Goal: Task Accomplishment & Management: Use online tool/utility

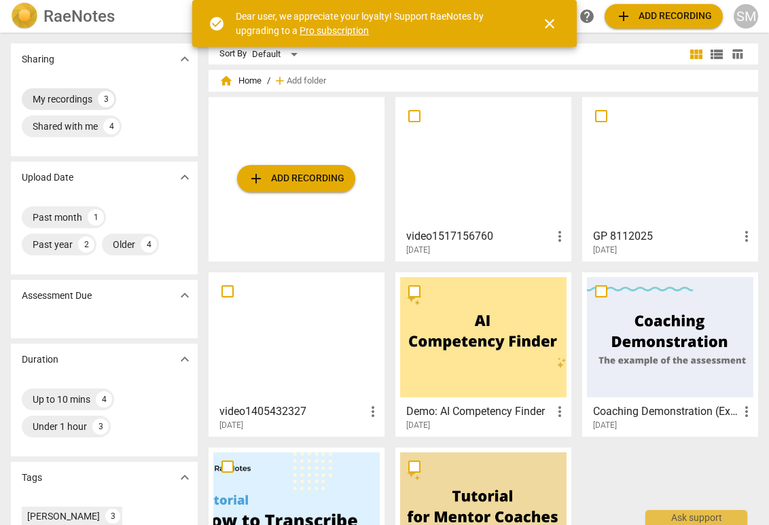
click at [62, 94] on div "My recordings" at bounding box center [63, 99] width 60 height 14
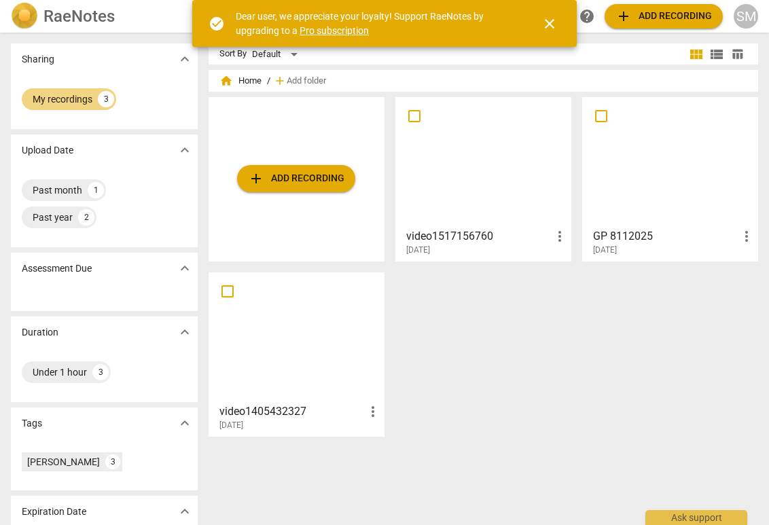
click at [475, 201] on div at bounding box center [483, 162] width 166 height 120
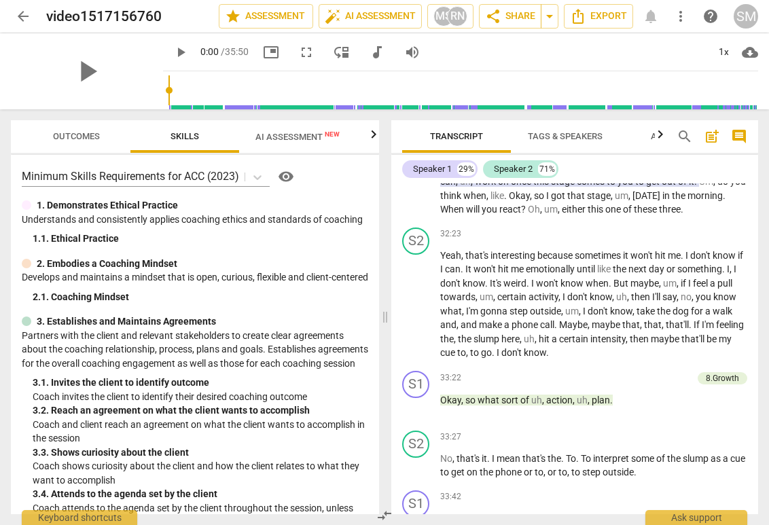
scroll to position [5966, 0]
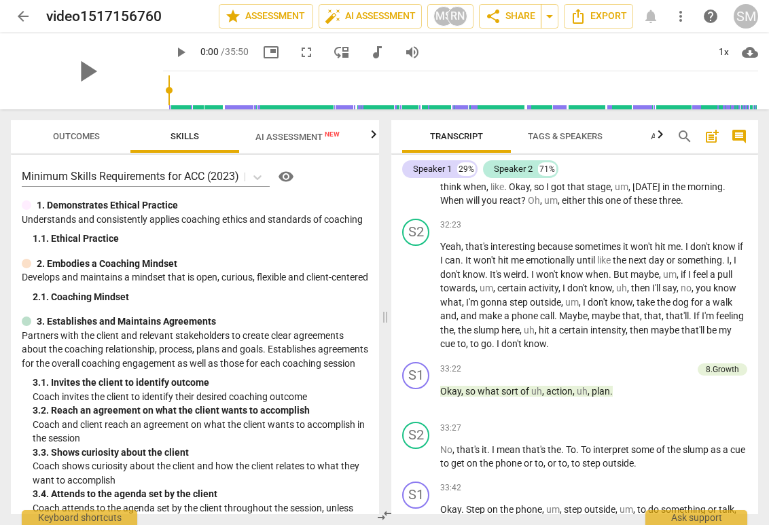
click at [551, 135] on span "Tags & Speakers" at bounding box center [565, 136] width 75 height 10
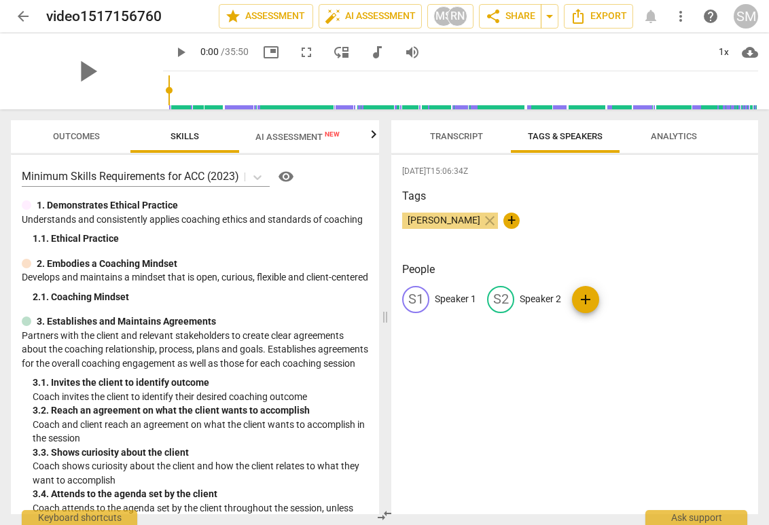
click at [663, 132] on span "Analytics" at bounding box center [673, 136] width 46 height 10
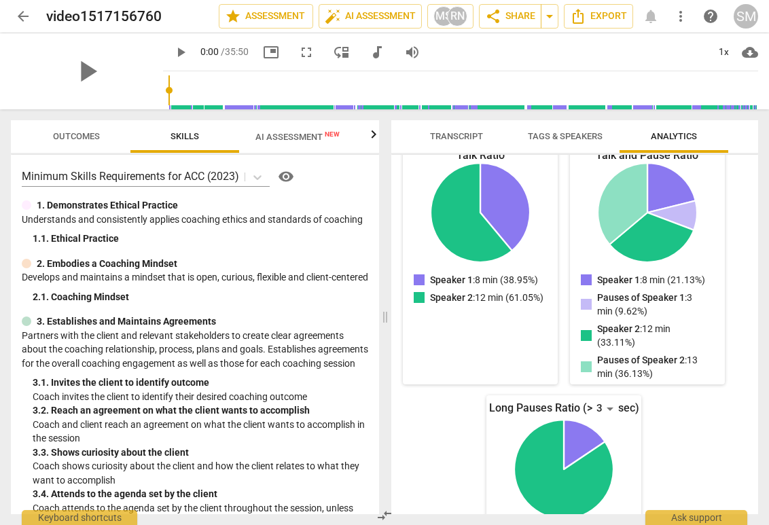
scroll to position [174, 0]
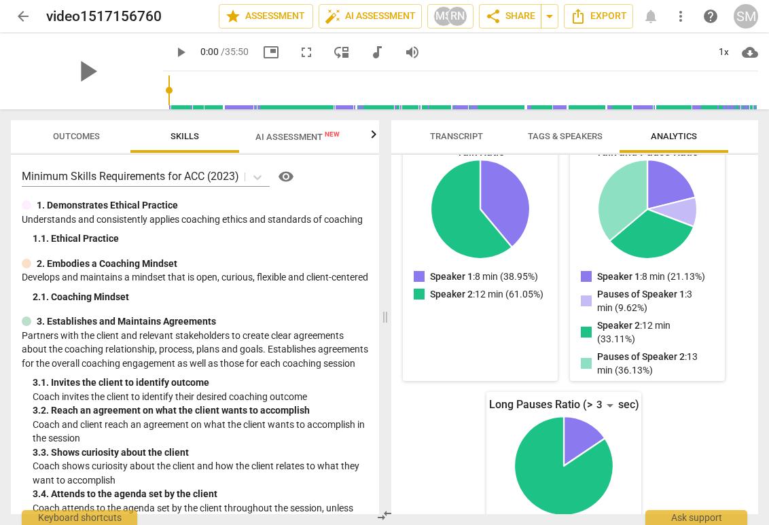
click at [76, 135] on span "Outcomes" at bounding box center [76, 136] width 47 height 10
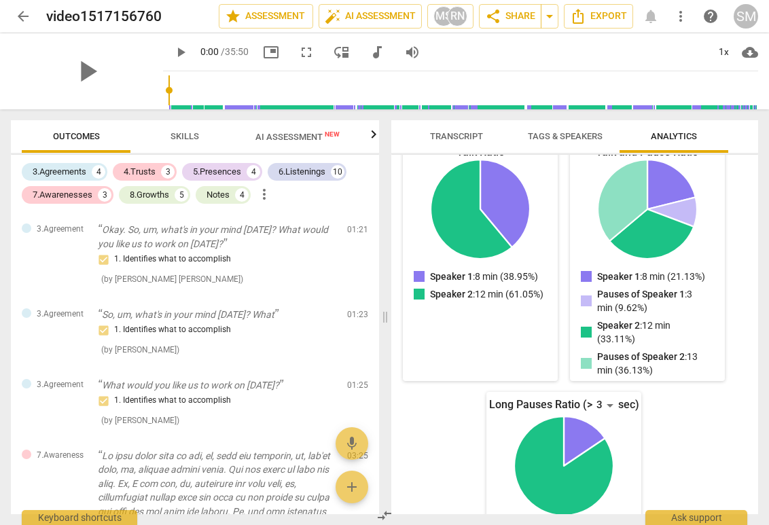
click at [185, 134] on span "Skills" at bounding box center [184, 136] width 29 height 10
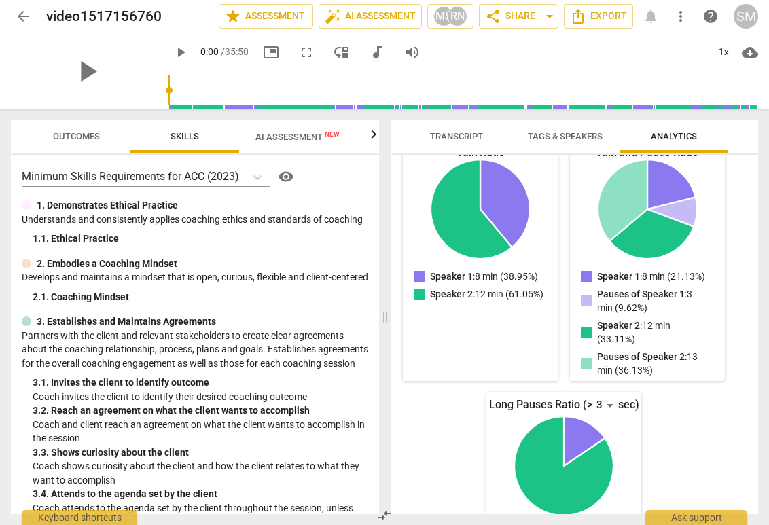
click at [264, 132] on span "AI Assessment New" at bounding box center [297, 137] width 84 height 10
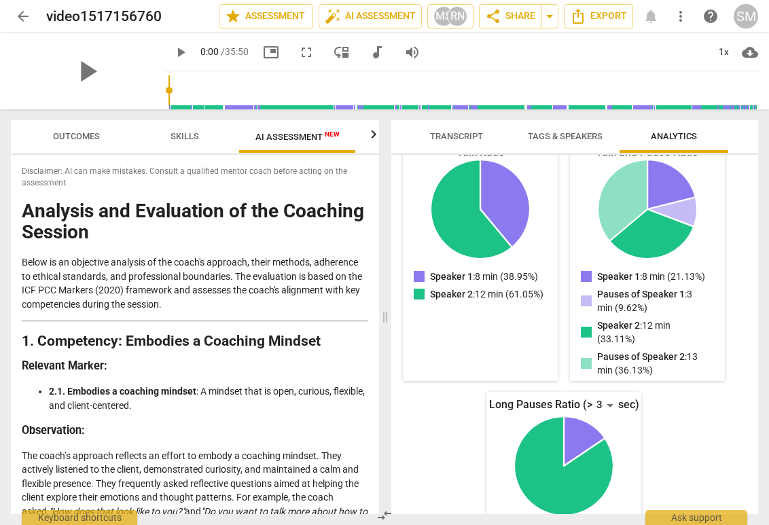
scroll to position [0, 0]
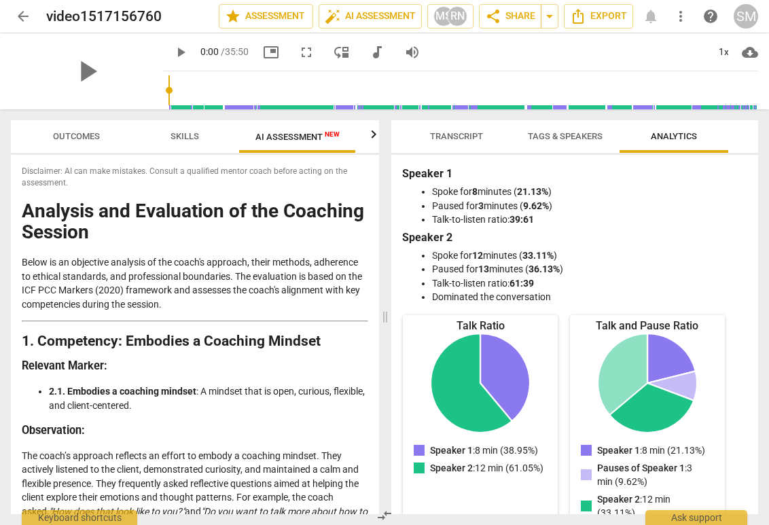
click at [452, 139] on span "Transcript" at bounding box center [456, 136] width 53 height 10
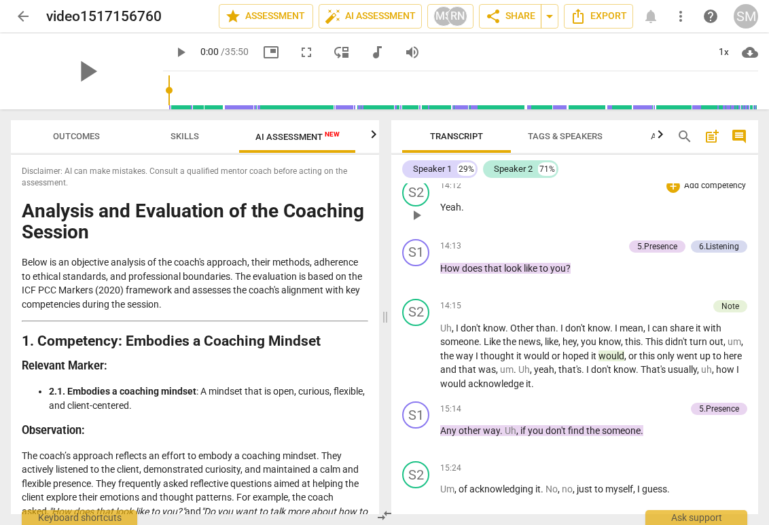
scroll to position [2768, 0]
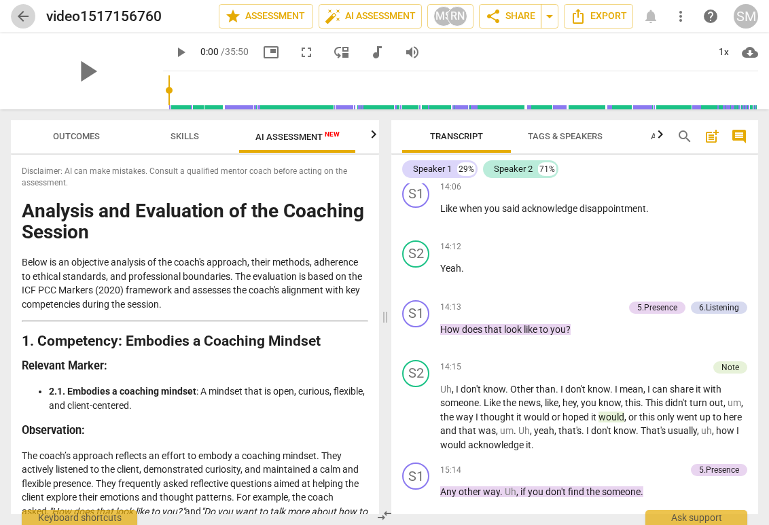
click at [22, 12] on span "arrow_back" at bounding box center [23, 16] width 16 height 16
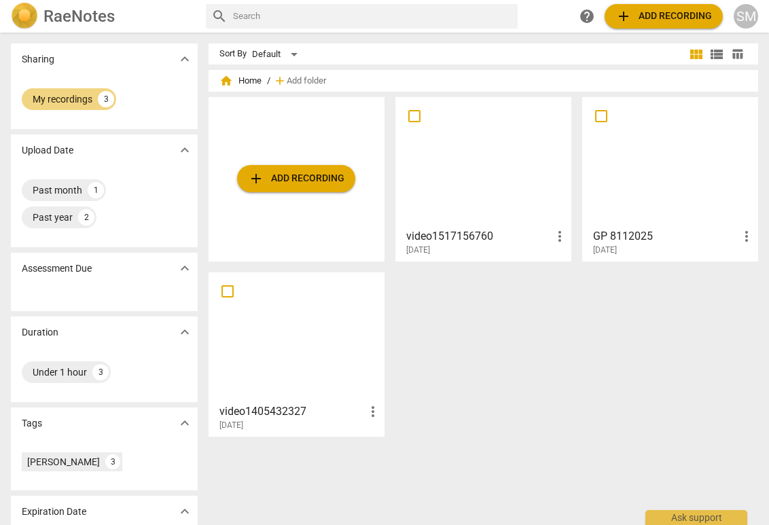
click at [297, 388] on div at bounding box center [296, 337] width 166 height 120
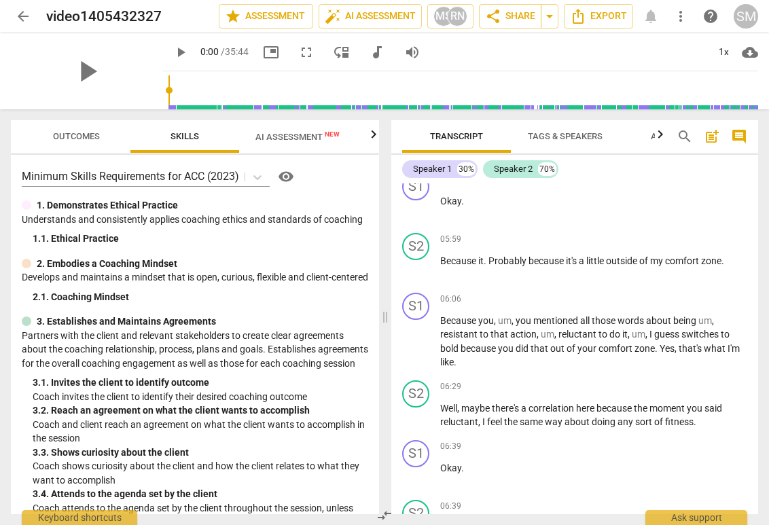
scroll to position [1654, 0]
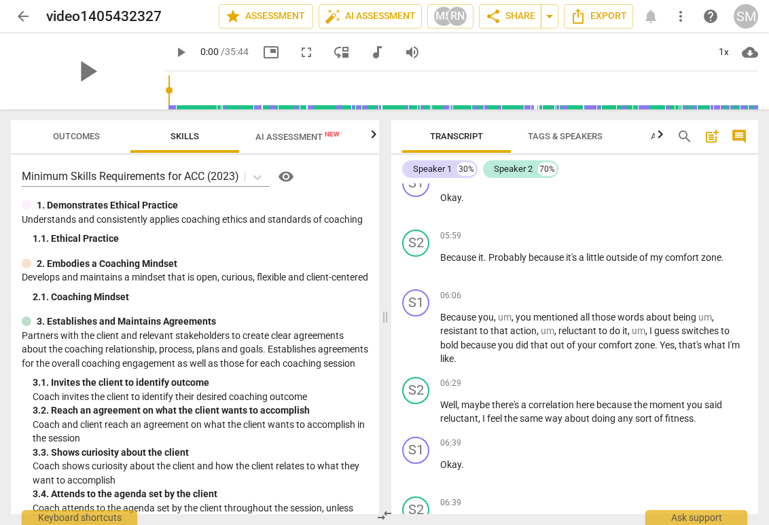
click at [712, 132] on span "post_add" at bounding box center [711, 136] width 16 height 16
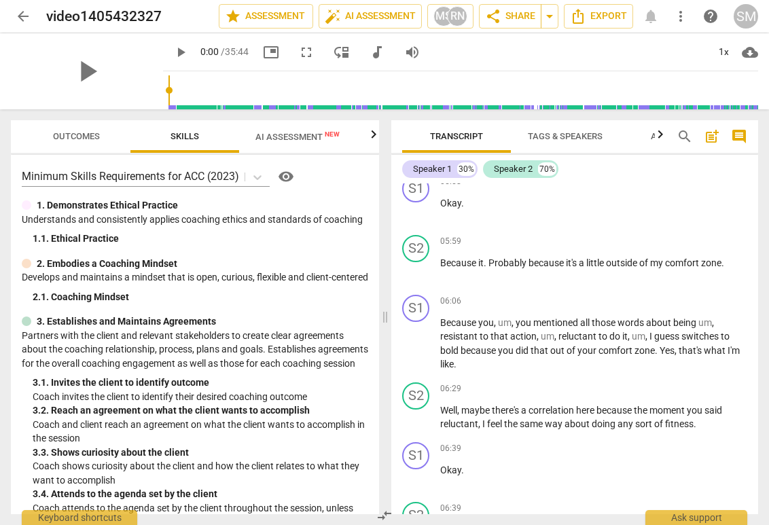
scroll to position [31, 0]
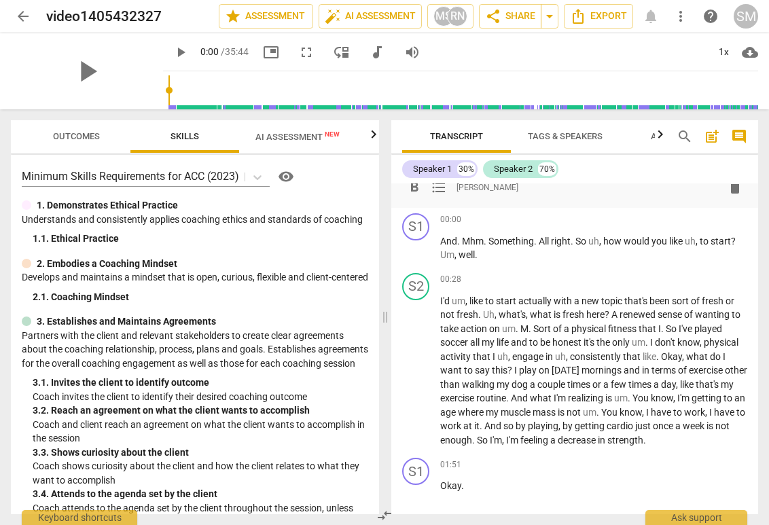
click at [739, 134] on span "comment" at bounding box center [739, 136] width 16 height 16
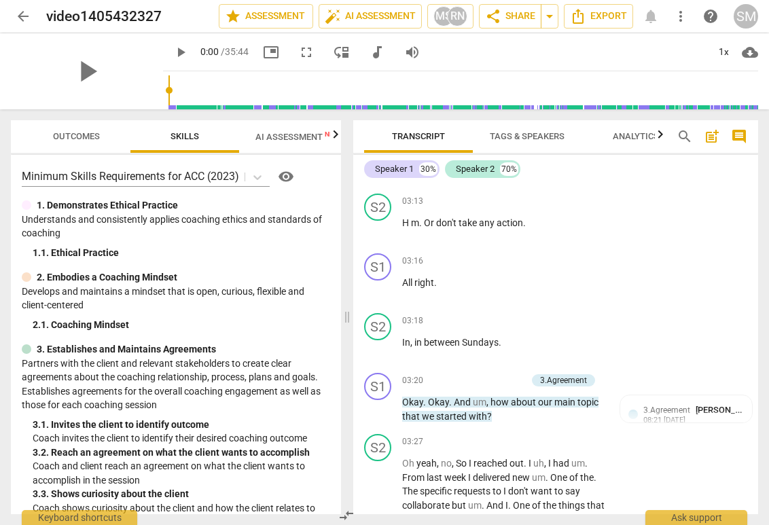
scroll to position [917, 0]
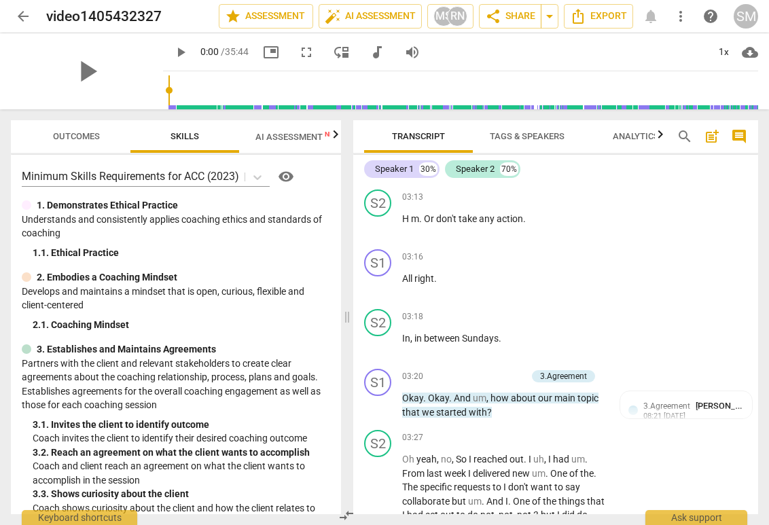
click at [19, 18] on span "arrow_back" at bounding box center [23, 16] width 16 height 16
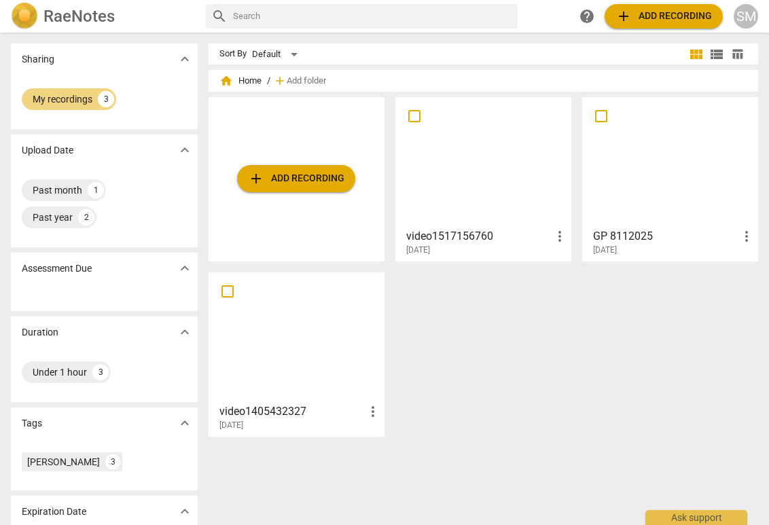
click at [474, 147] on div at bounding box center [483, 162] width 166 height 120
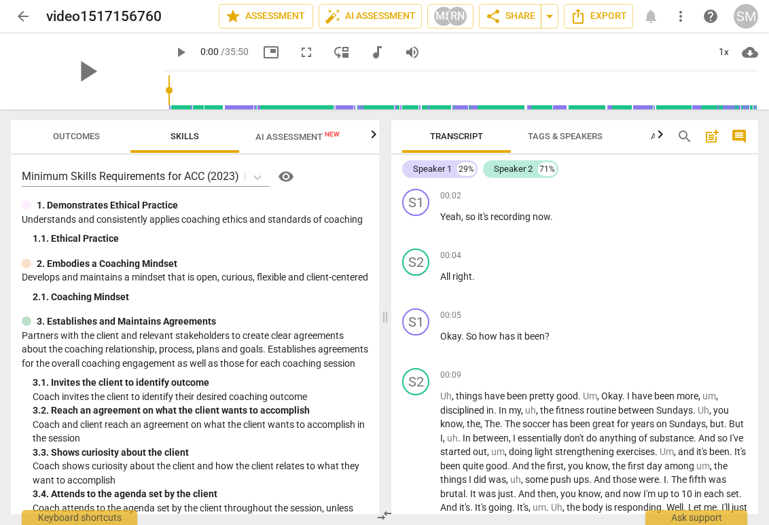
click at [739, 129] on span "comment" at bounding box center [739, 136] width 16 height 16
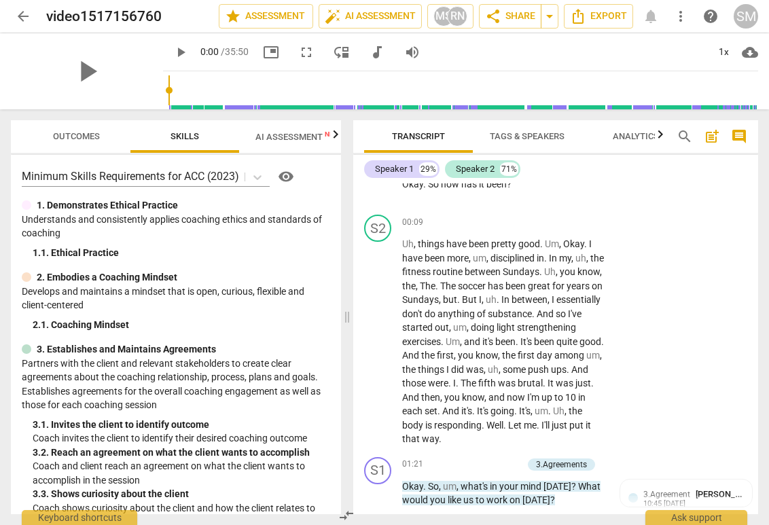
scroll to position [167, 0]
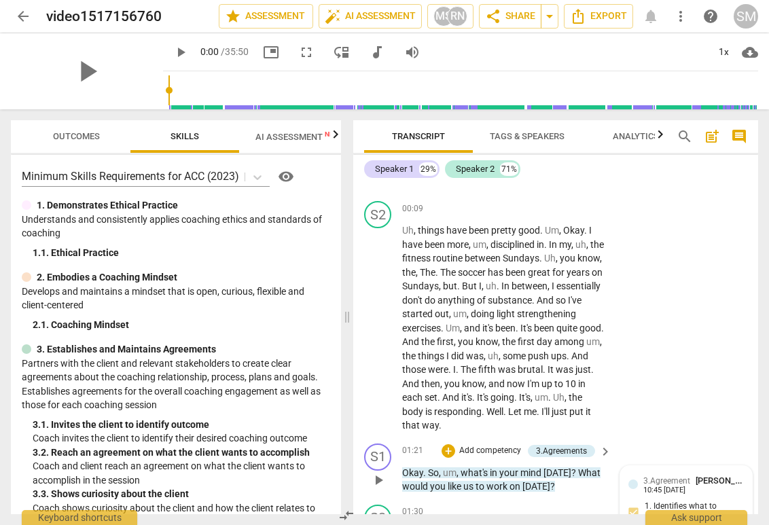
click at [695, 481] on span "[PERSON_NAME] [PERSON_NAME]" at bounding box center [761, 480] width 132 height 10
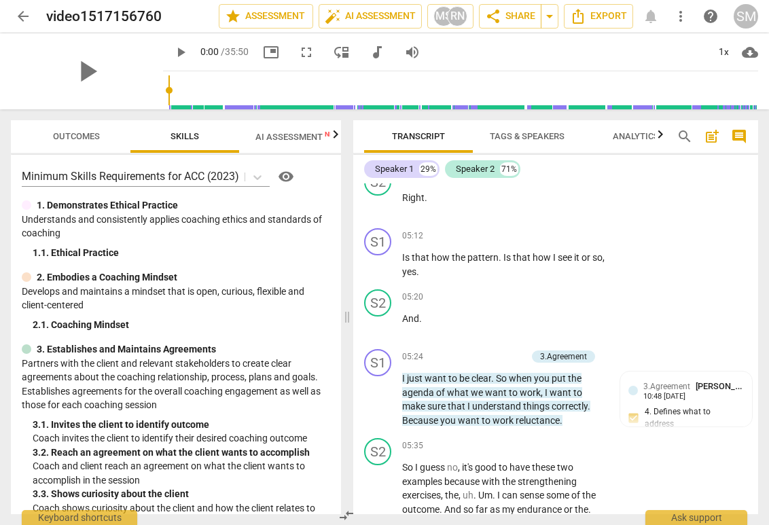
scroll to position [1223, 0]
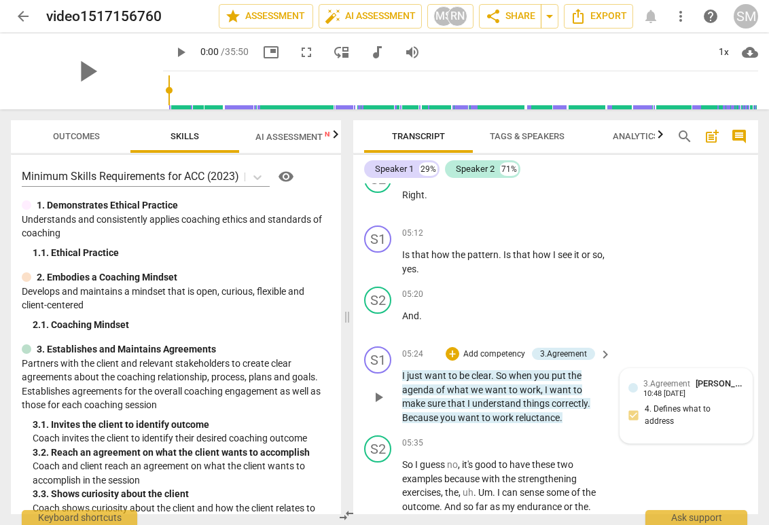
click at [685, 399] on div "10:48 [DATE]" at bounding box center [664, 394] width 42 height 9
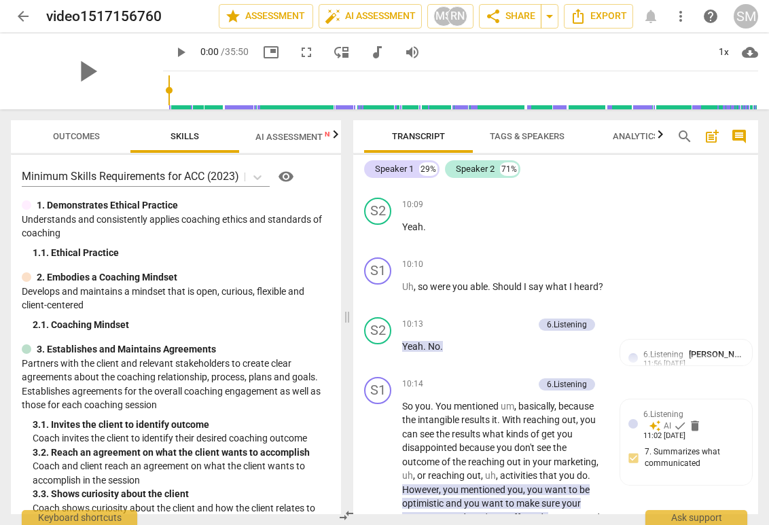
scroll to position [2119, 0]
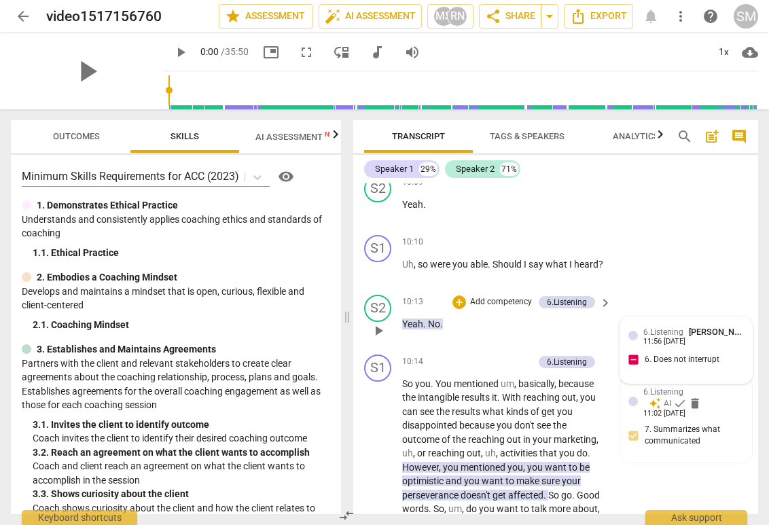
click at [684, 346] on div "11:56 [DATE]" at bounding box center [664, 341] width 42 height 9
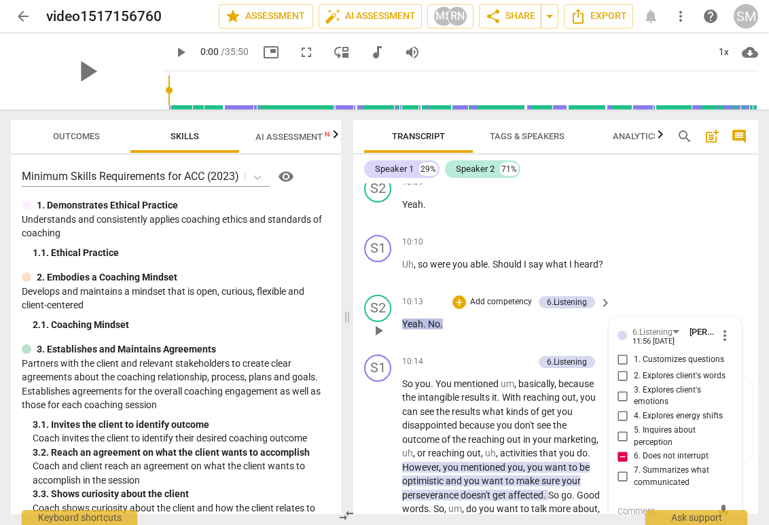
scroll to position [2311, 0]
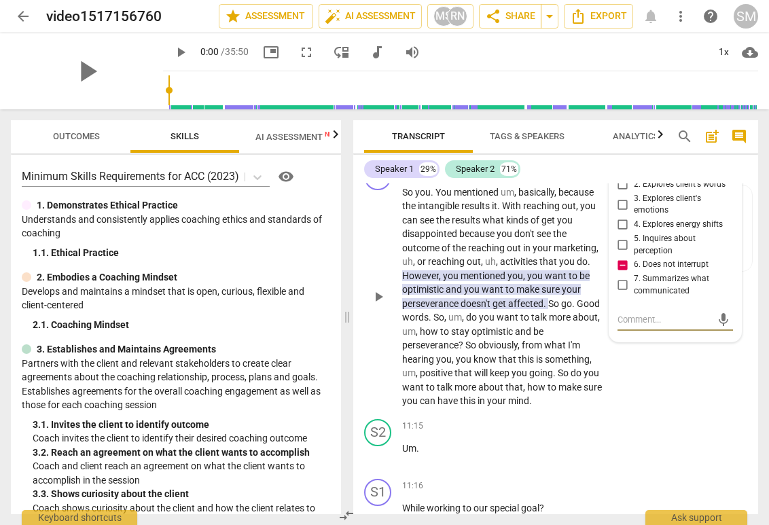
click at [689, 382] on div "S1 play_arrow pause 10:14 + Add competency 6.Listening keyboard_arrow_right So …" at bounding box center [555, 286] width 405 height 256
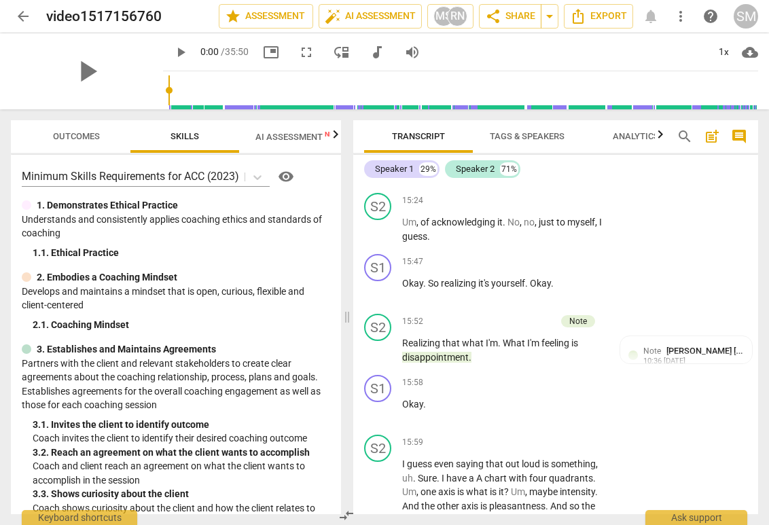
scroll to position [3784, 0]
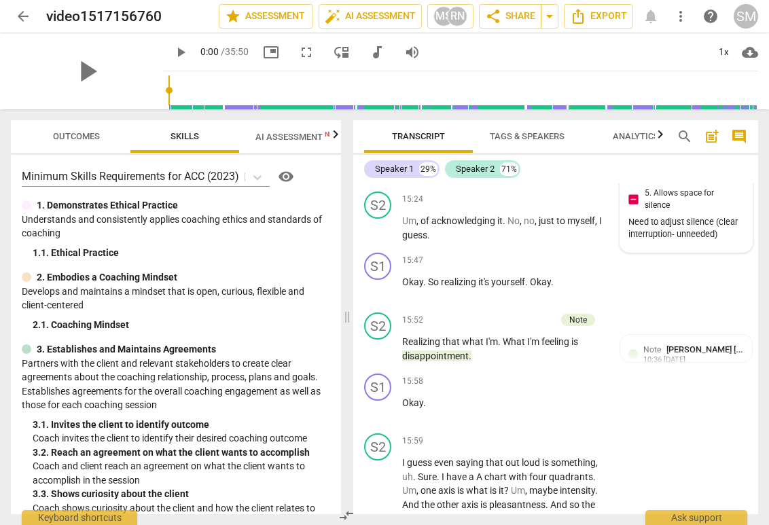
click at [689, 172] on span "[PERSON_NAME] [PERSON_NAME]" at bounding box center [755, 167] width 132 height 10
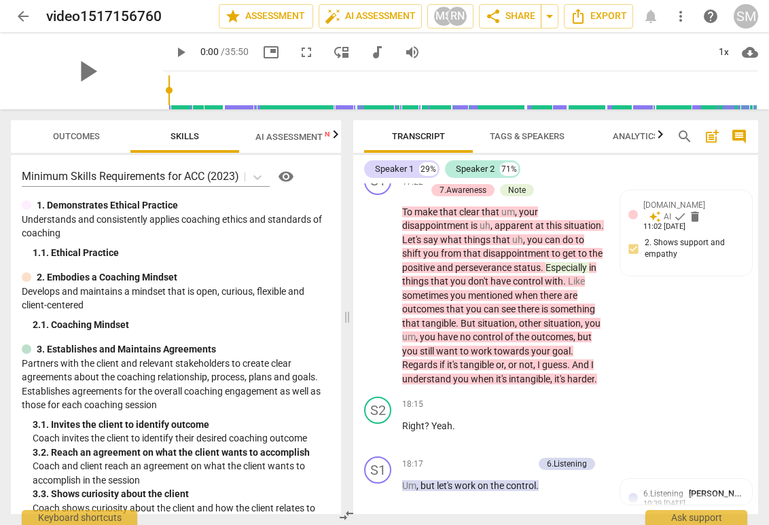
scroll to position [4397, 0]
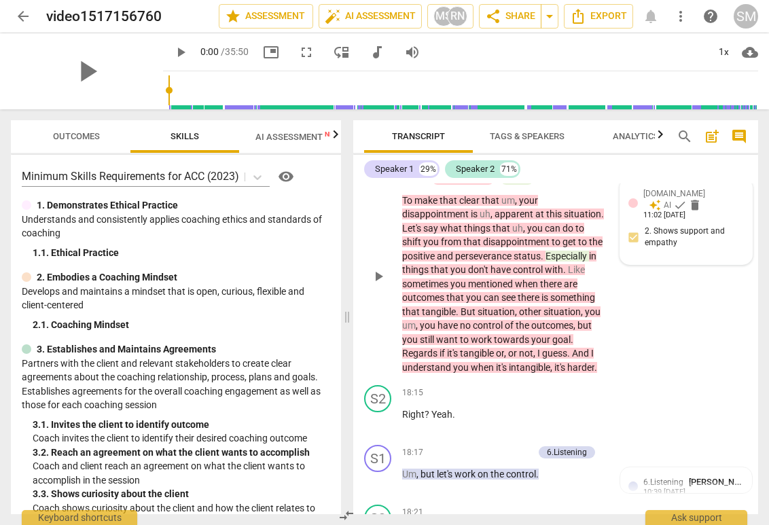
click at [705, 257] on div "[DOMAIN_NAME] auto_awesome AI check delete 11:02 [DATE] 2. Shows support and em…" at bounding box center [685, 222] width 115 height 70
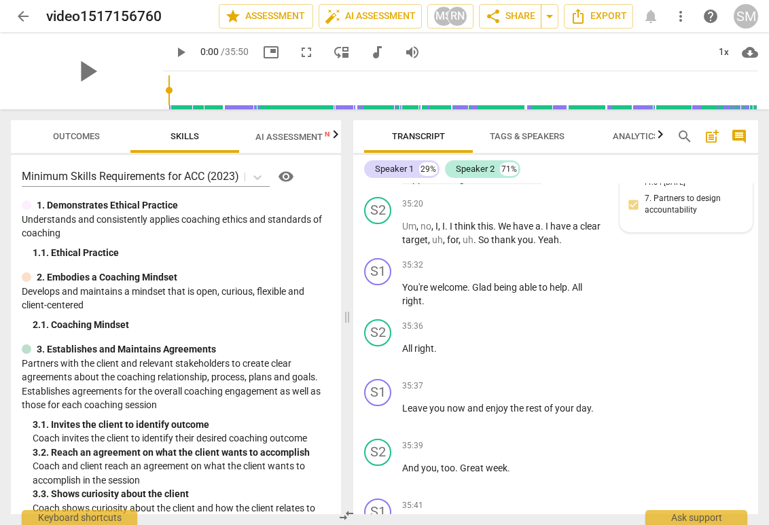
scroll to position [9193, 0]
